Goal: Task Accomplishment & Management: Manage account settings

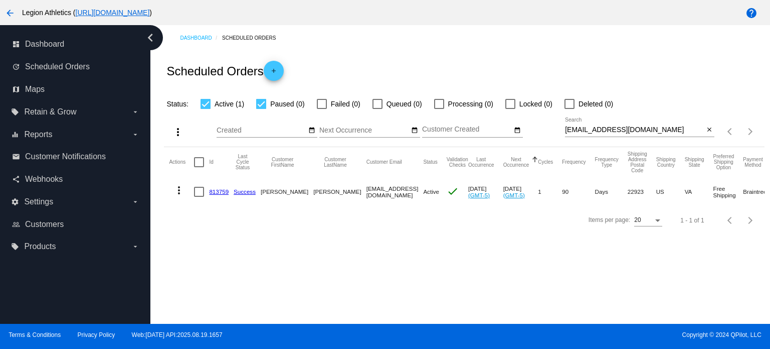
click at [220, 190] on link "813759" at bounding box center [219, 191] width 20 height 7
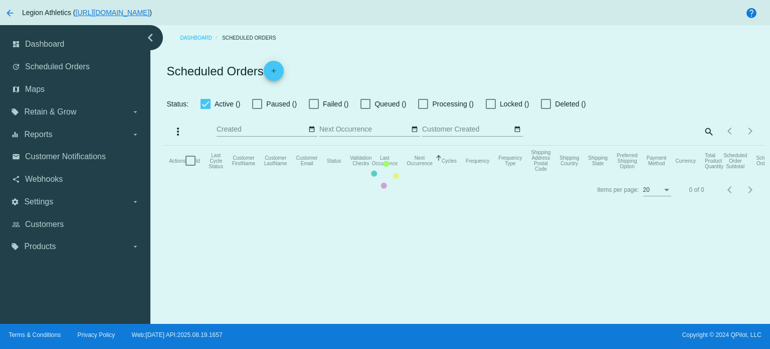
checkbox input "true"
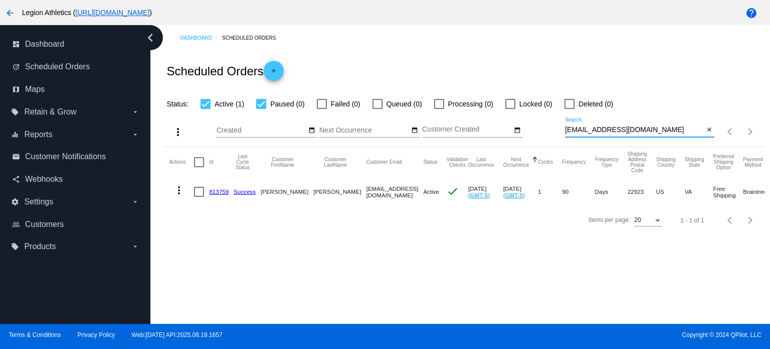
click at [662, 132] on input "[EMAIL_ADDRESS][DOMAIN_NAME]" at bounding box center [634, 130] width 139 height 8
paste input "jlewisdesign90@g"
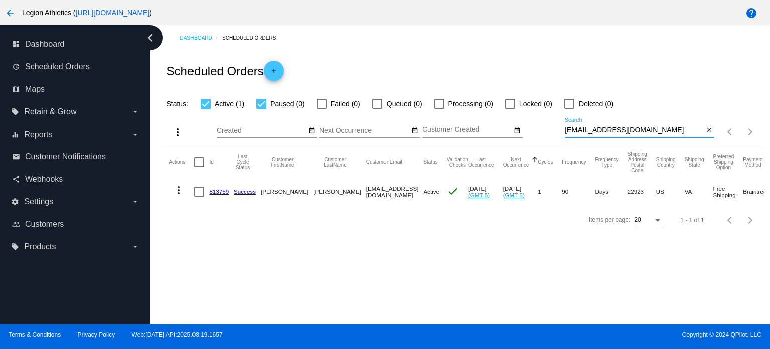
type input "[EMAIL_ADDRESS][DOMAIN_NAME]"
click at [215, 191] on link "889438" at bounding box center [219, 191] width 20 height 7
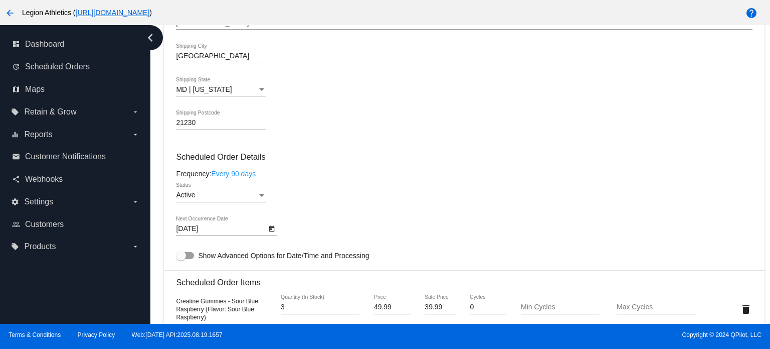
scroll to position [571, 0]
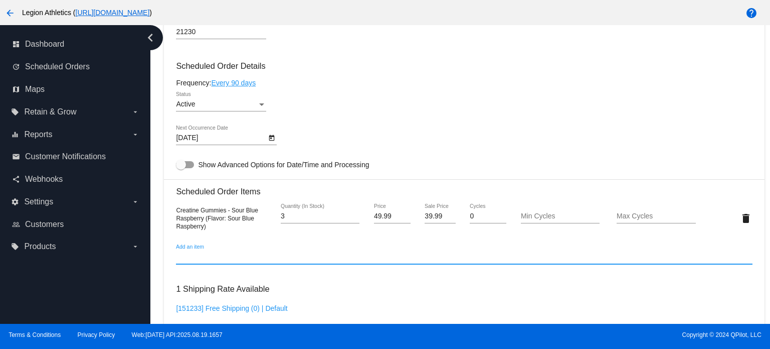
click at [231, 260] on input "Add an item" at bounding box center [464, 257] width 576 height 8
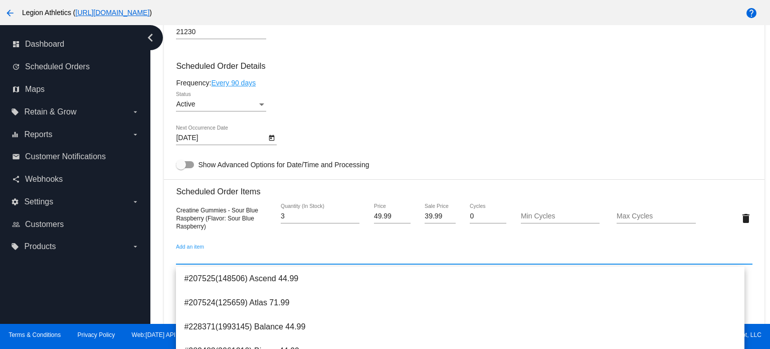
scroll to position [633, 0]
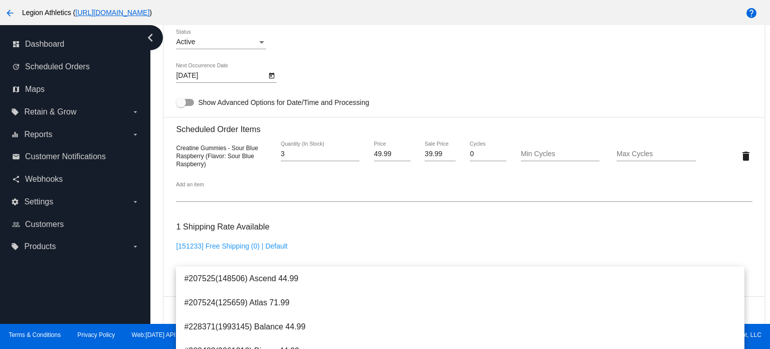
click at [335, 232] on div "1 Shipping Rate Available [151233] Free Shipping (0) | Default Automatically se…" at bounding box center [464, 252] width 576 height 72
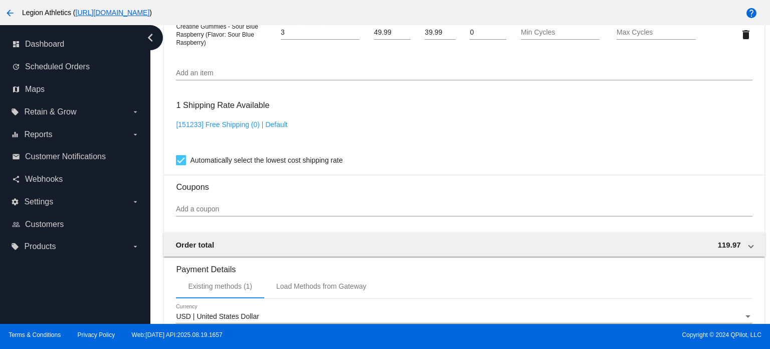
scroll to position [945, 0]
